Goal: Task Accomplishment & Management: Use online tool/utility

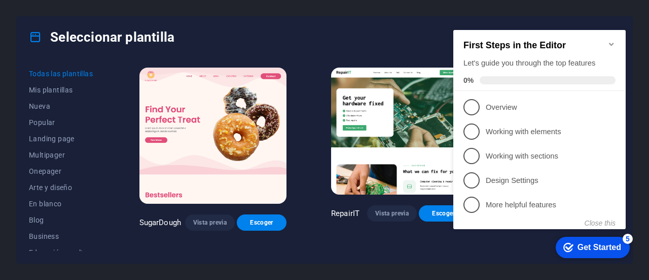
click at [336, 36] on div "Seleccionar plantilla" at bounding box center [325, 37] width 616 height 41
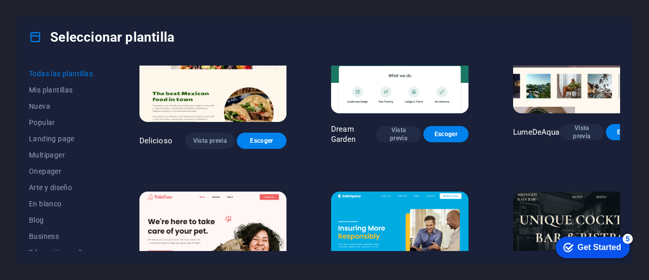
scroll to position [1573, 0]
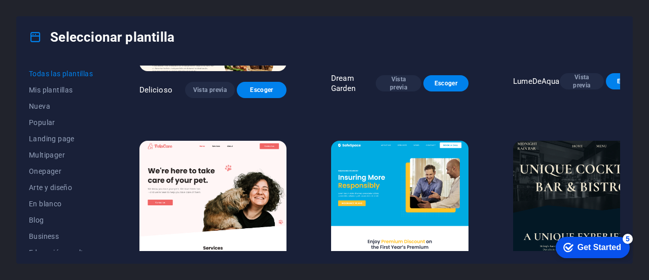
click at [548, 141] on img at bounding box center [581, 204] width 137 height 127
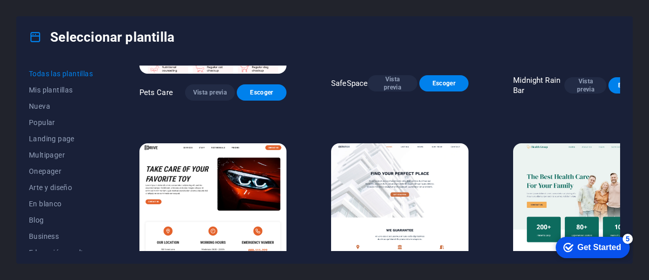
scroll to position [1725, 0]
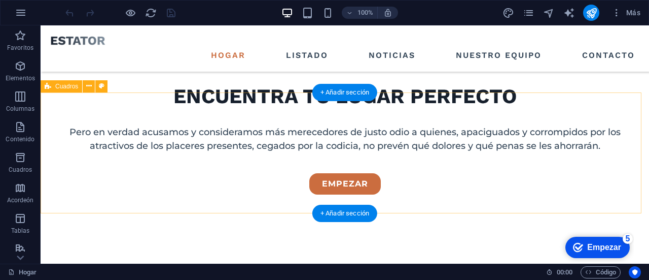
scroll to position [355, 0]
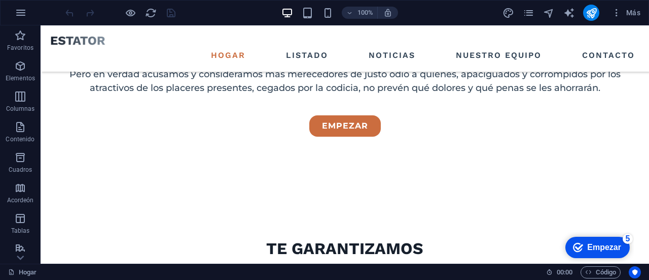
click at [588, 250] on font "Empezar" at bounding box center [604, 246] width 34 height 9
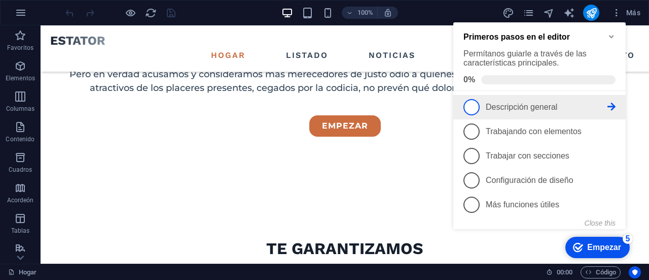
click at [475, 107] on span "1" at bounding box center [472, 107] width 16 height 16
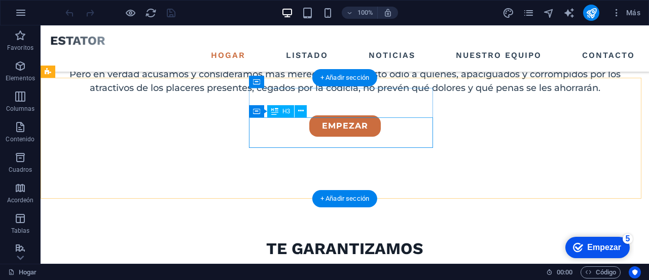
scroll to position [0, 0]
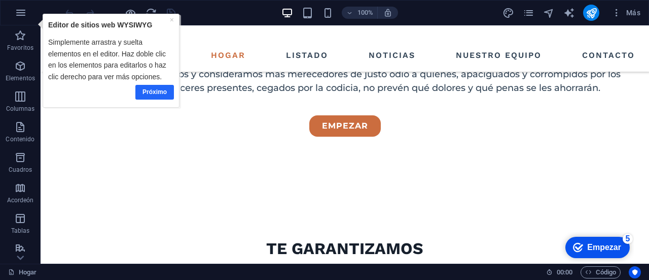
click at [154, 91] on font "Próximo" at bounding box center [155, 91] width 24 height 7
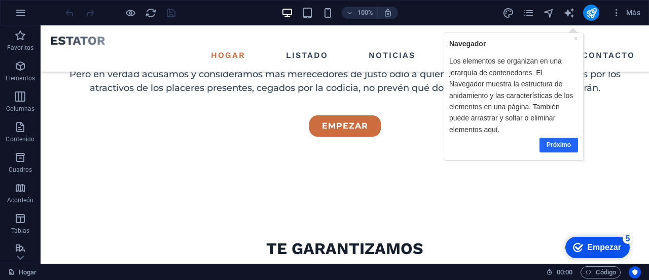
click at [557, 144] on font "Próximo" at bounding box center [558, 144] width 24 height 7
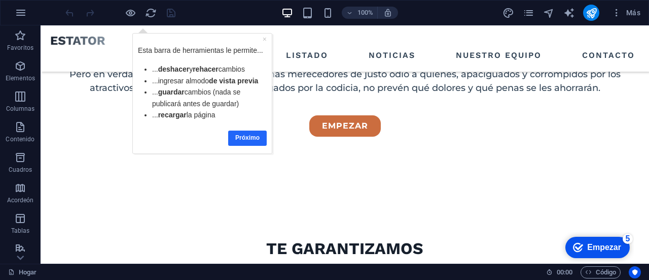
click at [242, 135] on font "Próximo" at bounding box center [247, 136] width 24 height 7
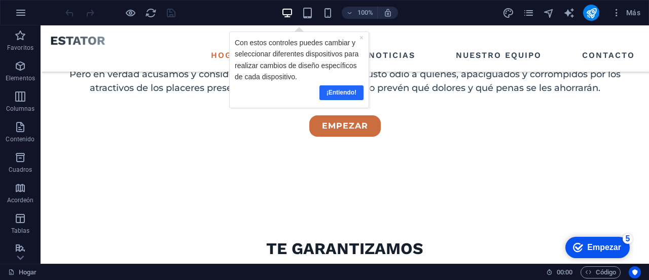
click at [340, 91] on font "¡Entiendo!" at bounding box center [341, 91] width 30 height 7
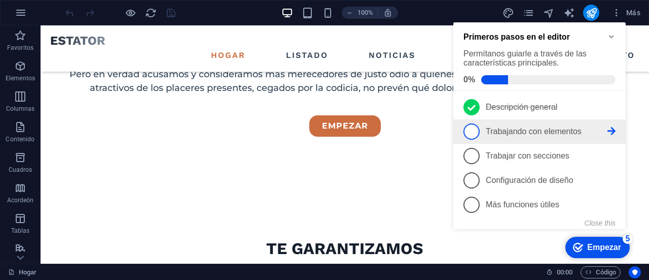
click at [473, 132] on span "2" at bounding box center [472, 131] width 16 height 16
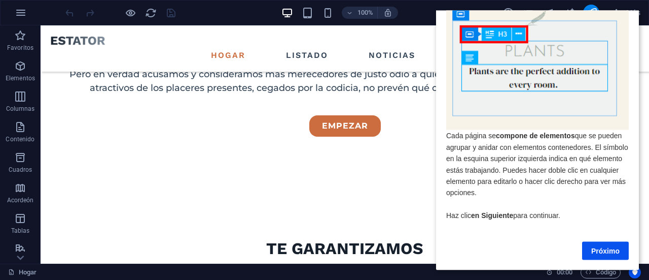
scroll to position [37, 0]
click at [602, 246] on font "Próximo" at bounding box center [605, 250] width 28 height 8
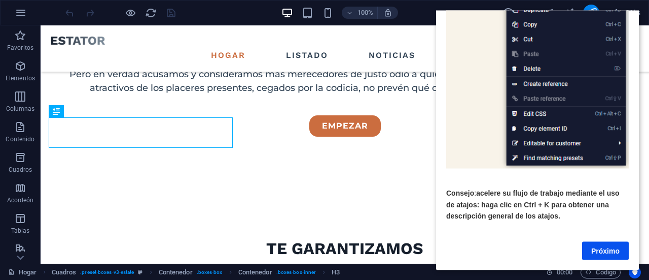
scroll to position [203, 0]
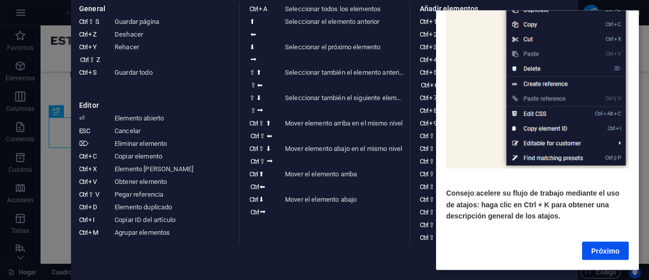
click at [54, 201] on aside "Hoja de referencia de teclado General Ctrl ⇧ S Guardar página Ctrl Z Deshacer C…" at bounding box center [324, 140] width 649 height 280
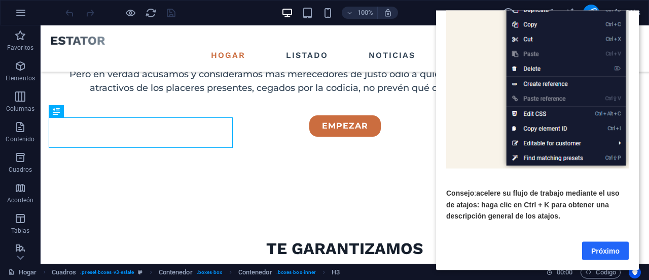
click at [604, 246] on font "Próximo" at bounding box center [605, 250] width 28 height 8
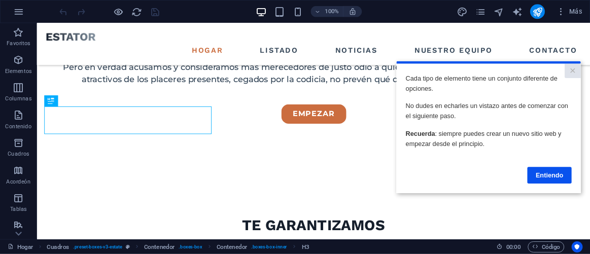
scroll to position [355, 0]
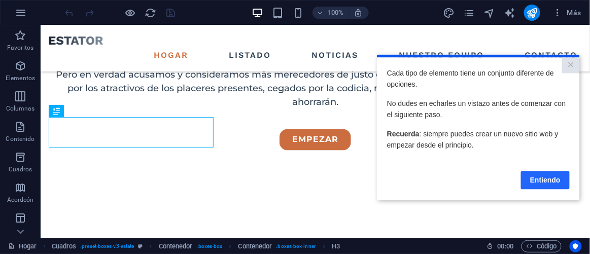
click at [545, 182] on font "Entiendo" at bounding box center [545, 180] width 30 height 8
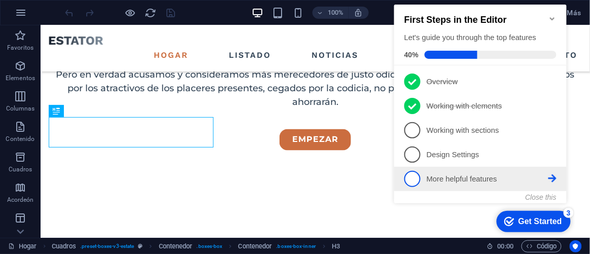
scroll to position [0, 0]
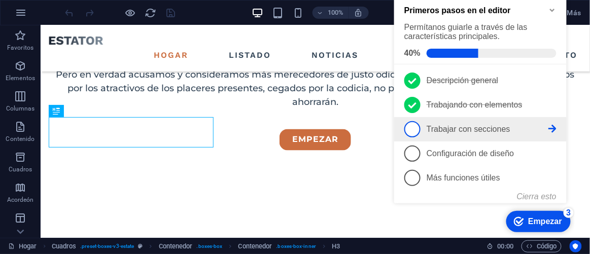
click at [413, 129] on span "3" at bounding box center [412, 130] width 16 height 16
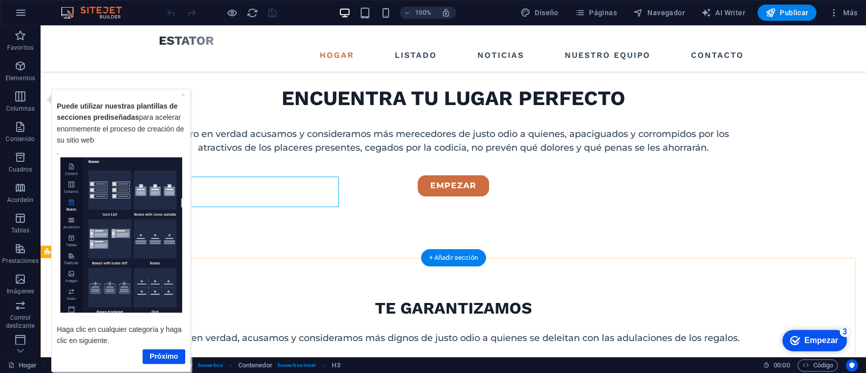
scroll to position [355, 0]
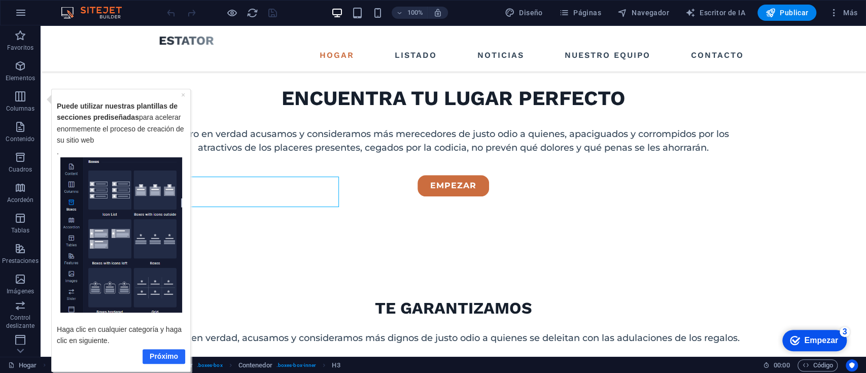
click at [159, 279] on font "Próximo" at bounding box center [164, 356] width 28 height 8
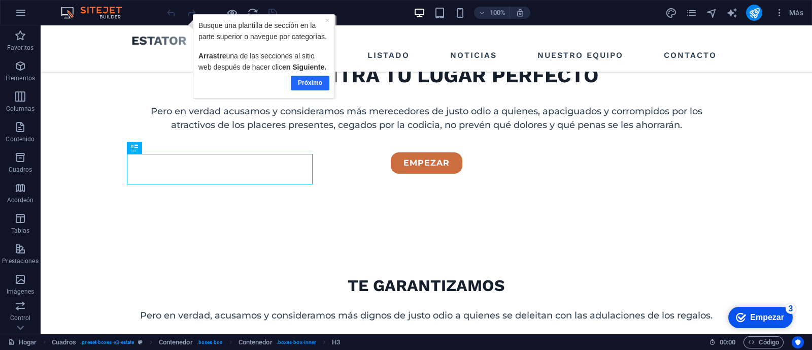
click at [306, 81] on font "Próximo" at bounding box center [309, 82] width 24 height 7
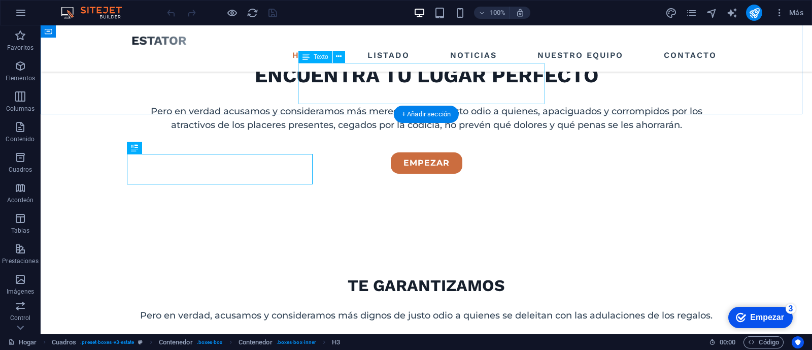
scroll to position [0, 0]
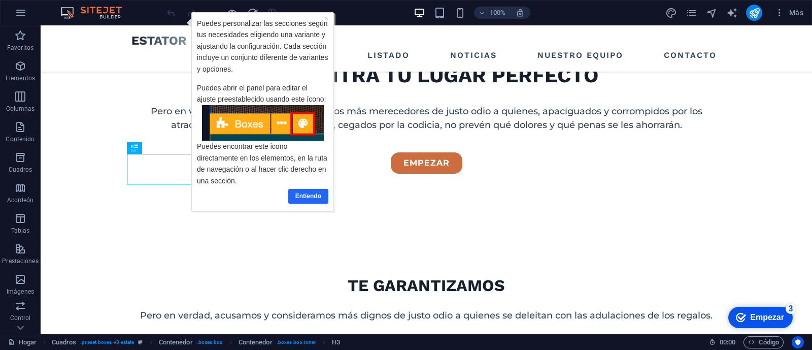
click at [307, 196] on font "Entiendo" at bounding box center [308, 195] width 26 height 7
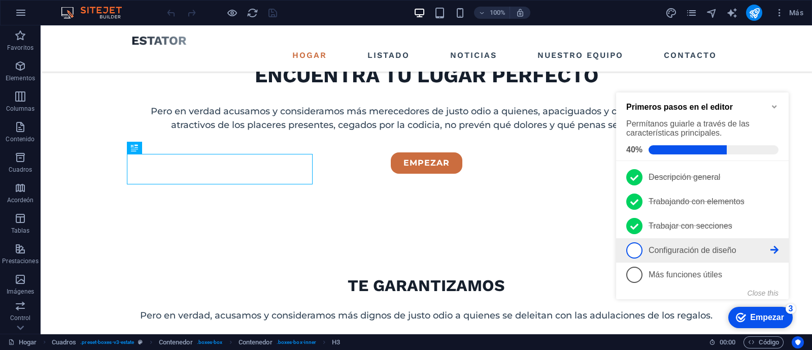
click at [637, 247] on span "4" at bounding box center [634, 250] width 16 height 16
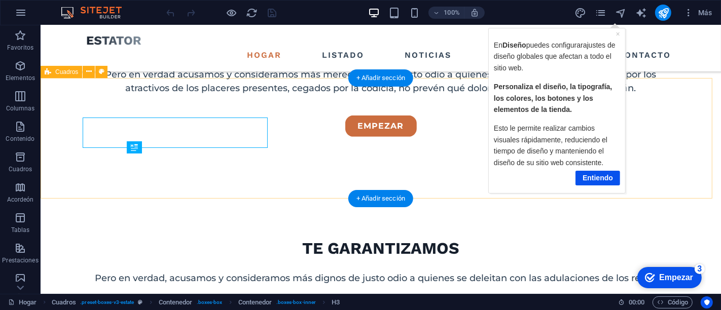
scroll to position [355, 0]
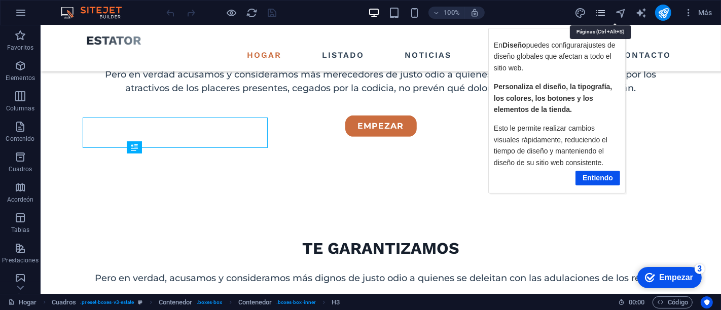
click at [601, 15] on icon "páginas" at bounding box center [601, 13] width 12 height 12
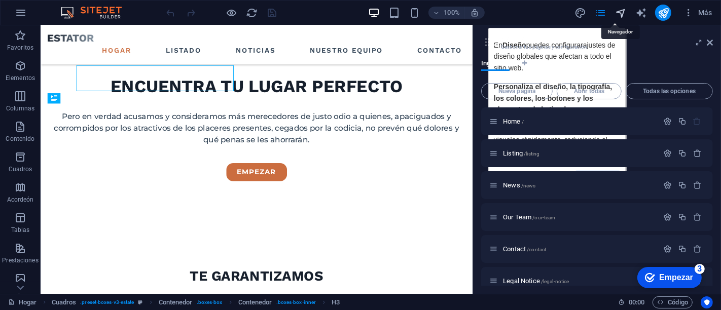
scroll to position [399, 0]
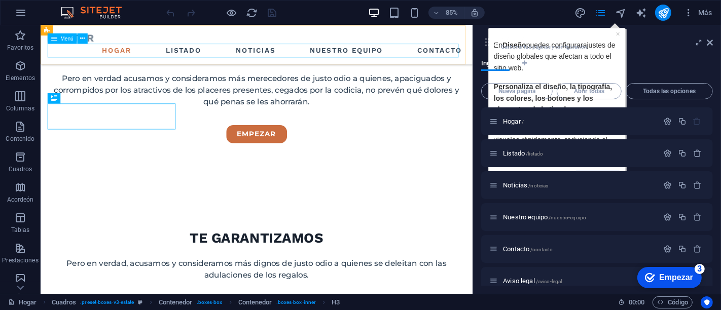
click at [529, 50] on nav "Hogar Listado Noticias Nuestro equipo Contacto" at bounding box center [294, 55] width 492 height 16
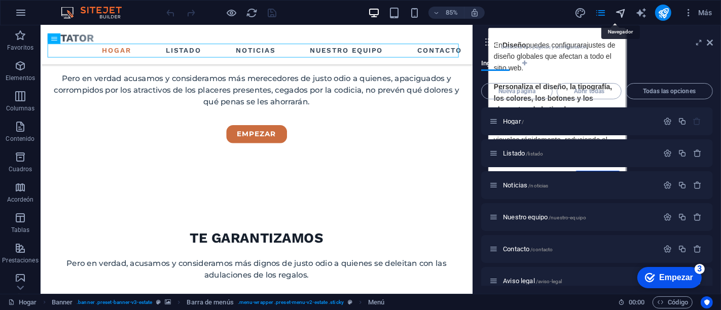
click at [622, 12] on icon "navegador" at bounding box center [621, 13] width 12 height 12
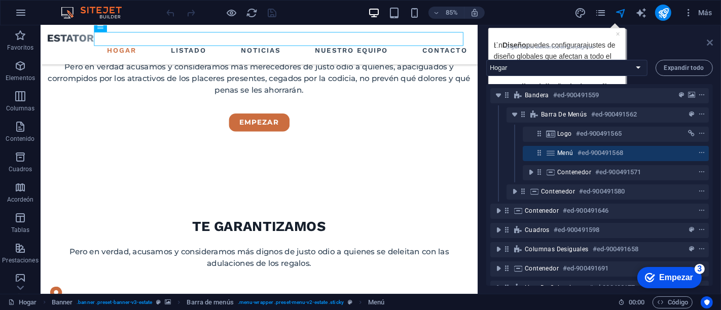
click at [649, 40] on icon at bounding box center [710, 43] width 6 height 8
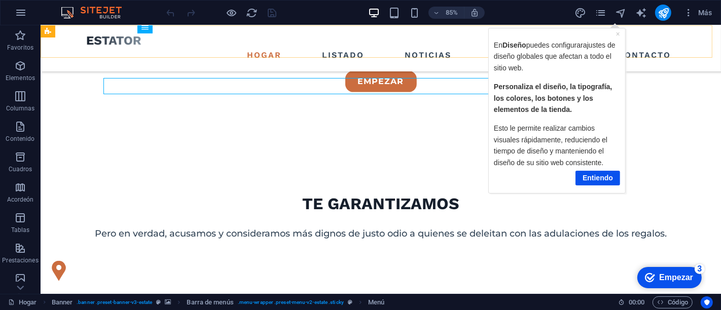
scroll to position [355, 0]
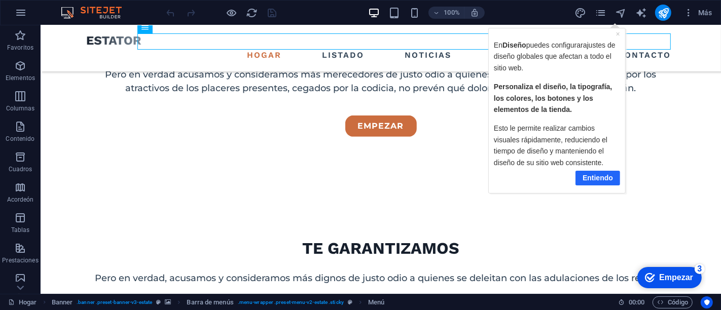
click at [600, 177] on font "Entiendo" at bounding box center [597, 177] width 30 height 8
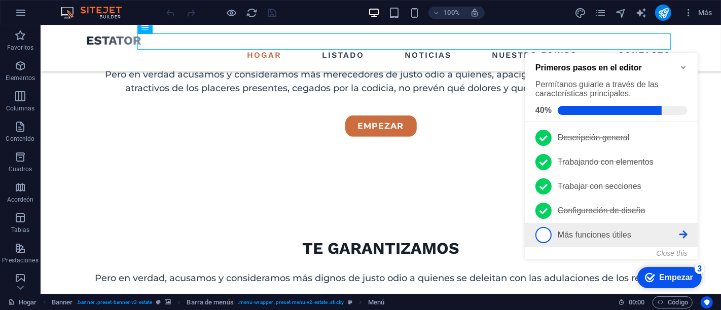
click at [545, 234] on span "5" at bounding box center [543, 235] width 16 height 16
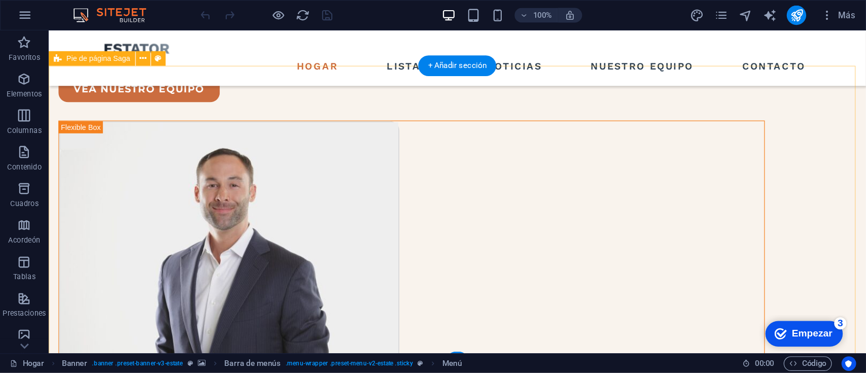
scroll to position [2872, 0]
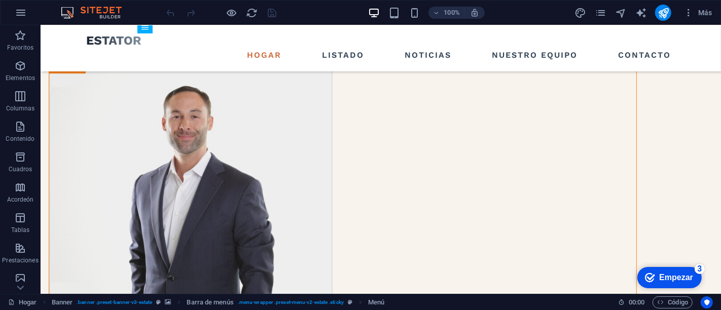
click at [649, 279] on font "Empezar" at bounding box center [676, 277] width 34 height 9
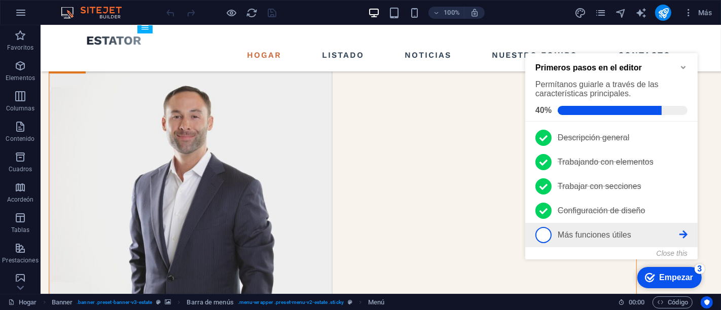
click at [539, 237] on span "5" at bounding box center [543, 235] width 16 height 16
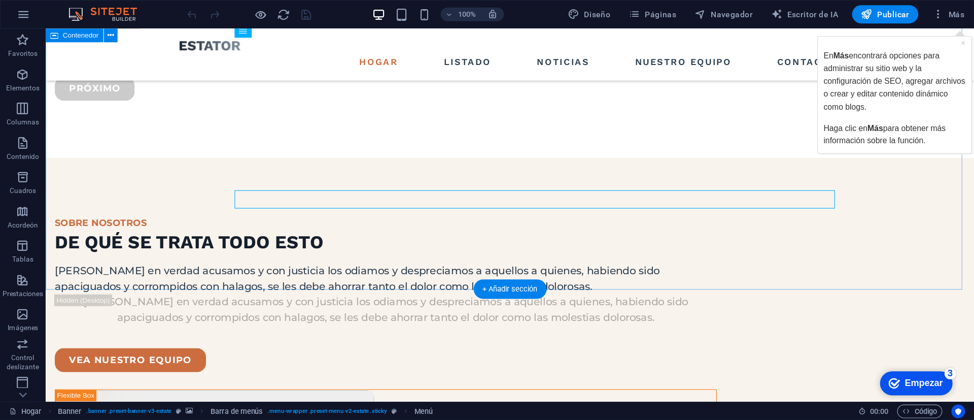
scroll to position [2724, 0]
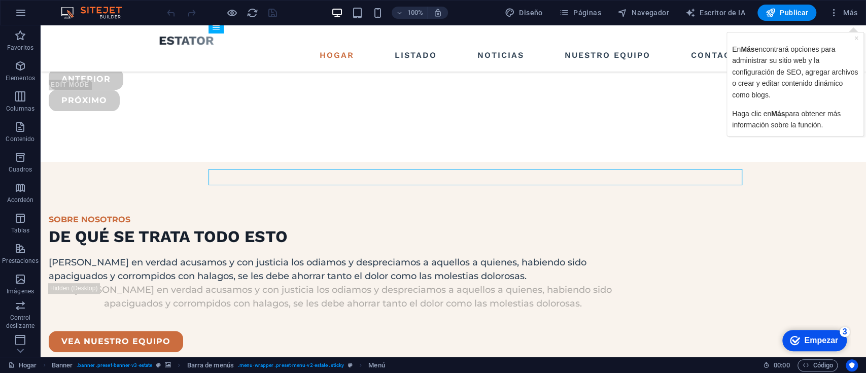
click at [649, 88] on p "En Más encontrará opciones para administrar su sitio web y la configuración de …" at bounding box center [795, 71] width 126 height 57
click at [649, 37] on font "×" at bounding box center [856, 37] width 4 height 8
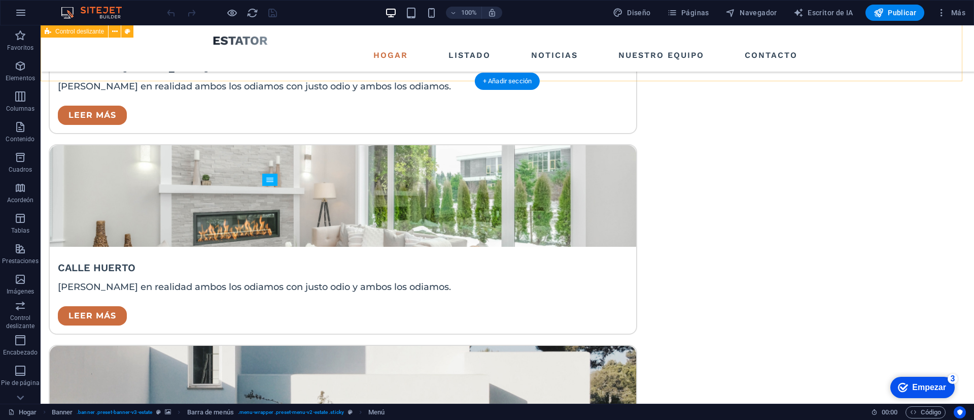
scroll to position [2344, 0]
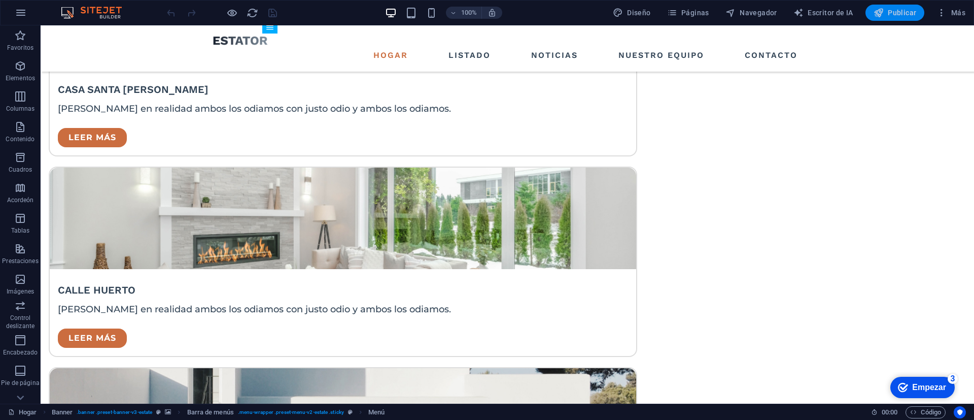
click at [649, 12] on font "Publicar" at bounding box center [902, 13] width 28 height 8
